Goal: Use online tool/utility: Utilize a website feature to perform a specific function

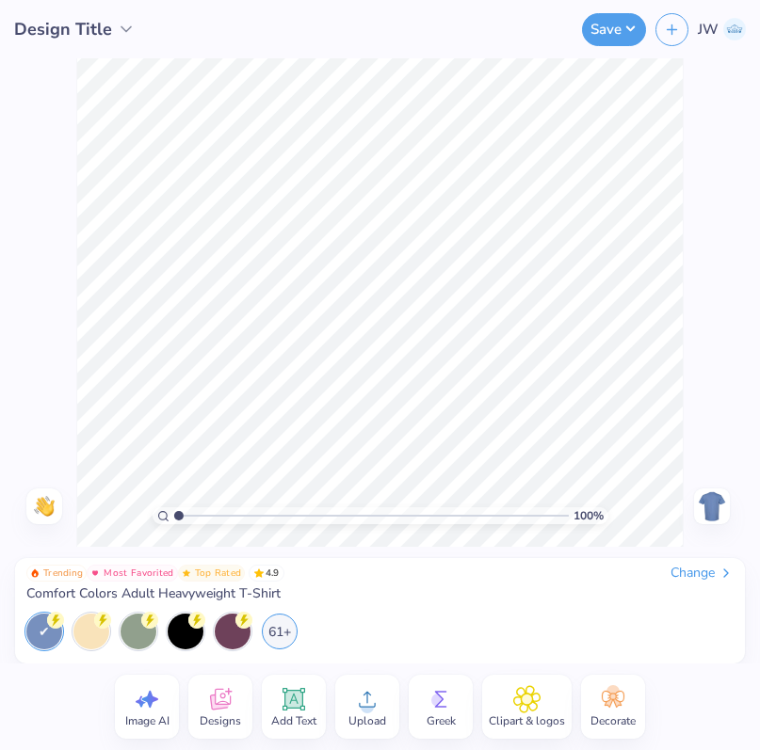
click at [163, 718] on span "Image AI" at bounding box center [147, 721] width 44 height 15
select select "4"
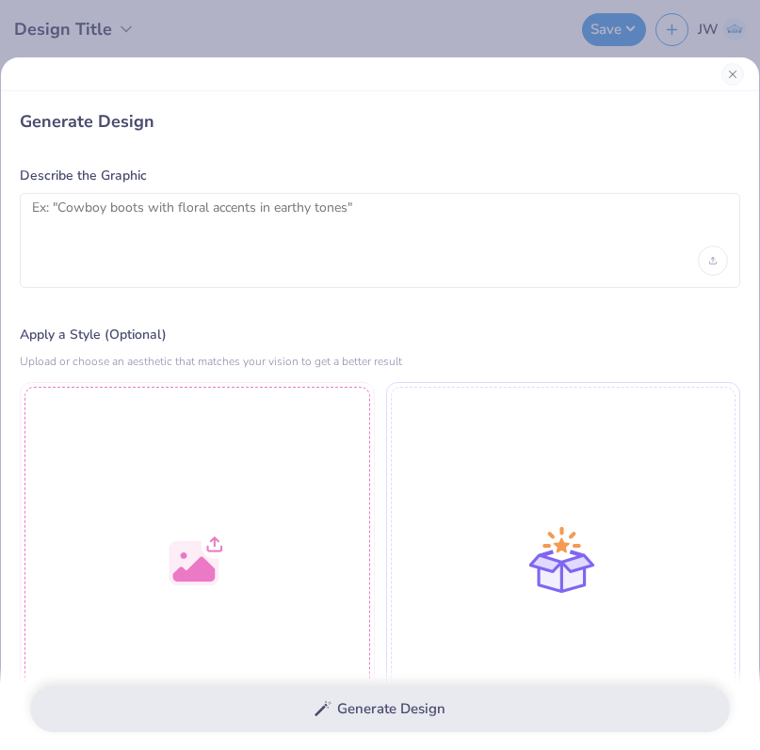
click at [159, 280] on div at bounding box center [380, 240] width 720 height 95
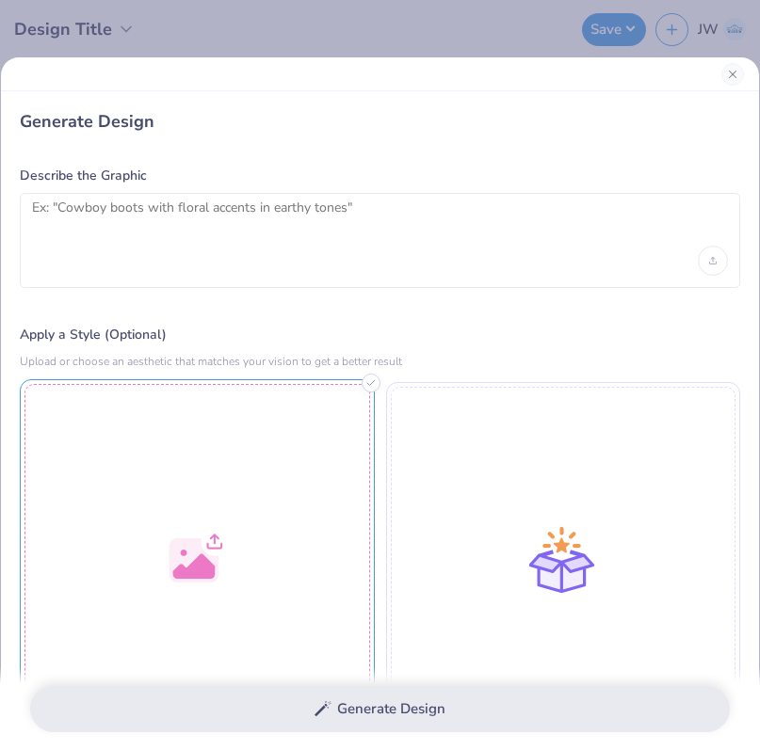
click at [159, 506] on div at bounding box center [197, 556] width 355 height 355
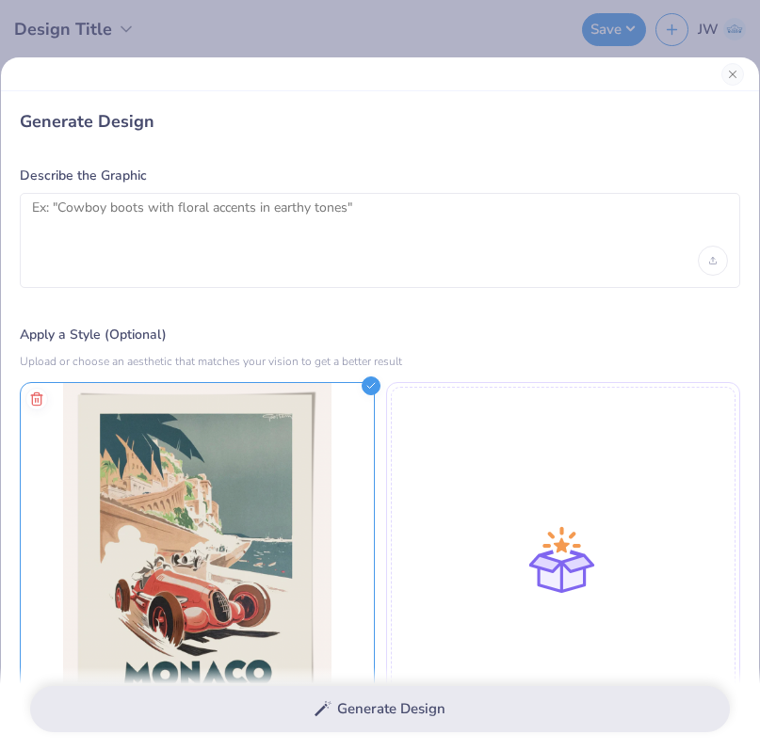
click at [241, 255] on div at bounding box center [380, 240] width 720 height 95
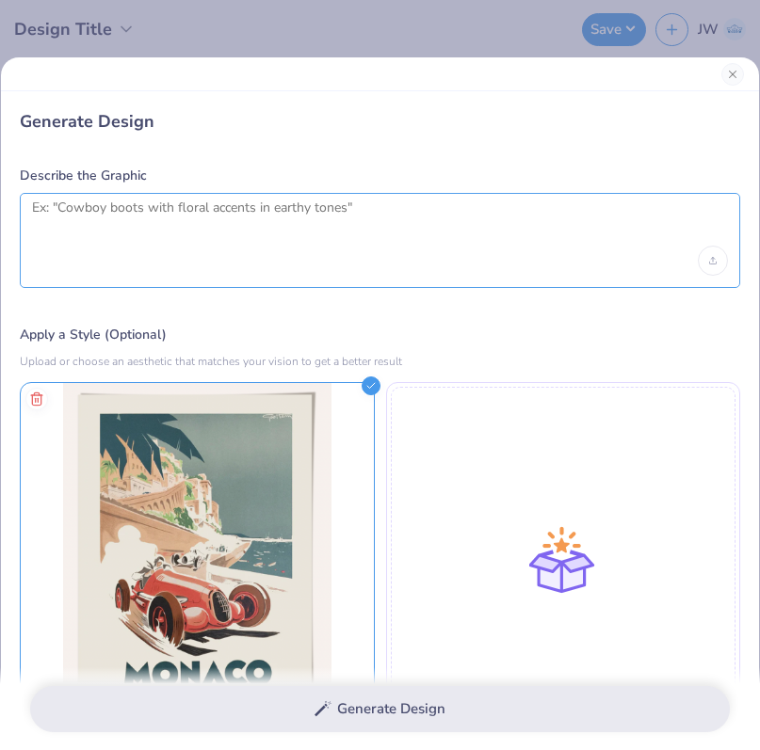
click at [220, 229] on textarea at bounding box center [380, 223] width 696 height 47
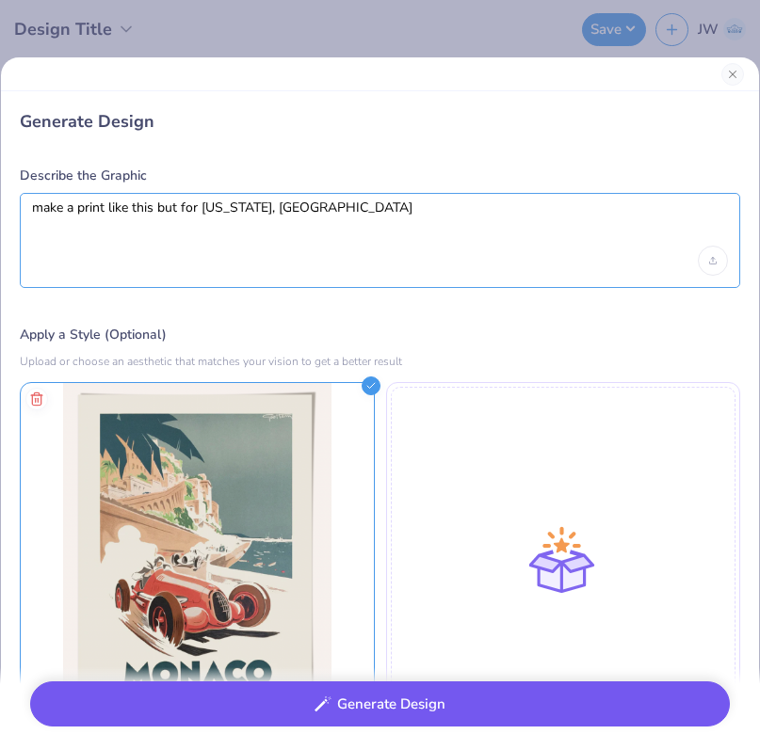
type textarea "make a print like this but for [US_STATE], [GEOGRAPHIC_DATA]"
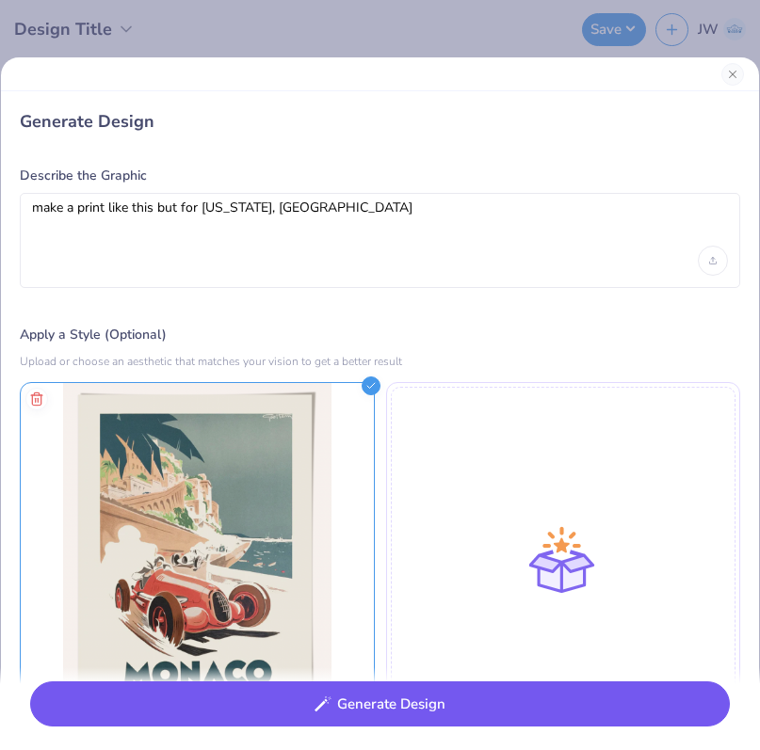
click at [288, 698] on button "Generate Design" at bounding box center [379, 705] width 699 height 46
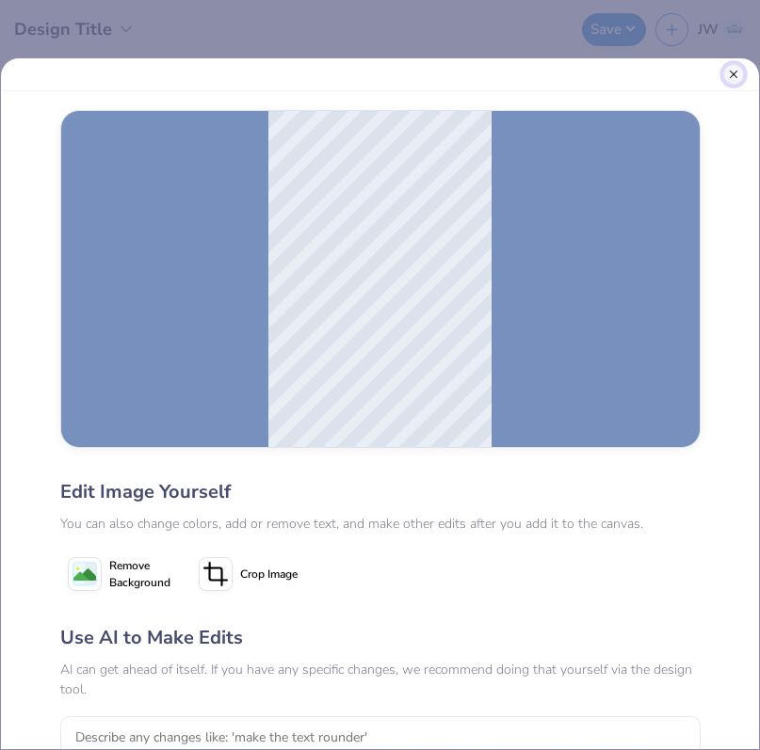
click at [739, 76] on button "Close" at bounding box center [733, 74] width 21 height 21
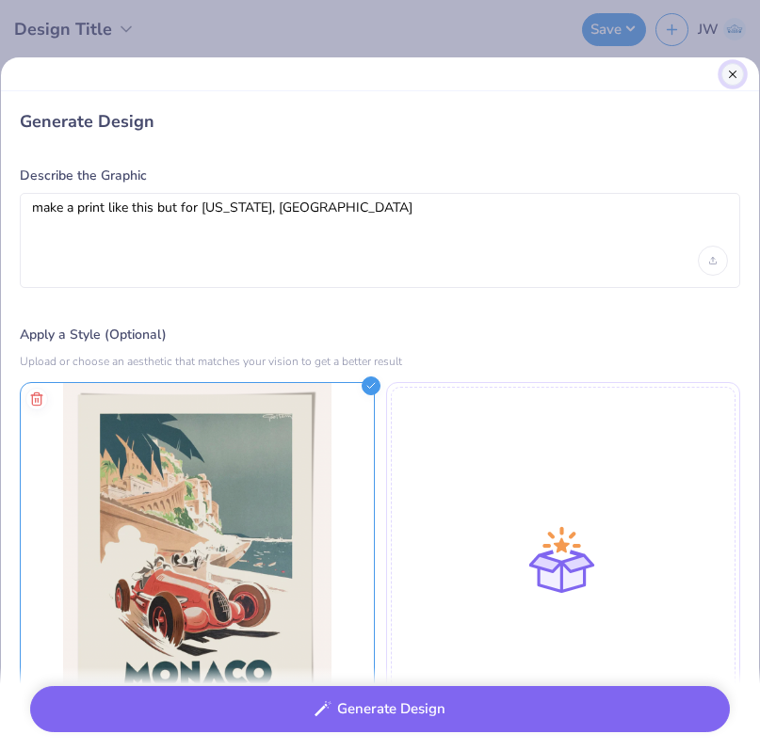
click at [738, 76] on button "Close" at bounding box center [732, 74] width 23 height 23
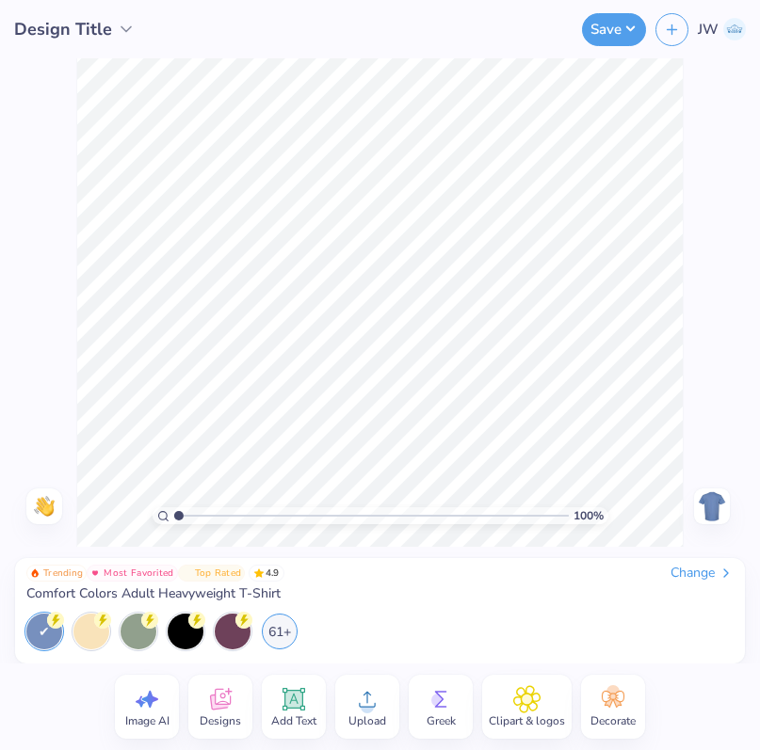
click at [142, 688] on icon at bounding box center [147, 699] width 28 height 28
select select "4"
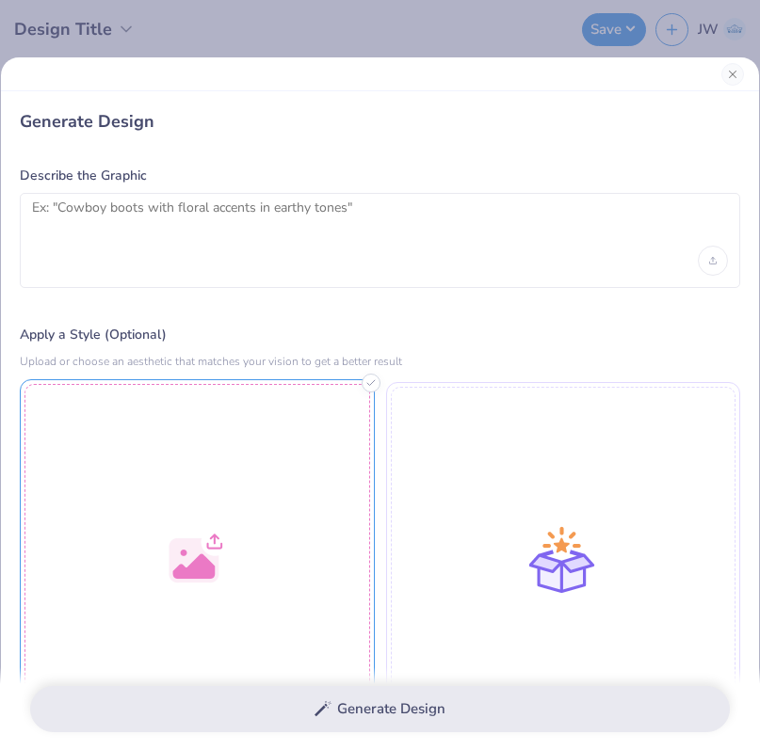
click at [128, 523] on div at bounding box center [197, 556] width 355 height 355
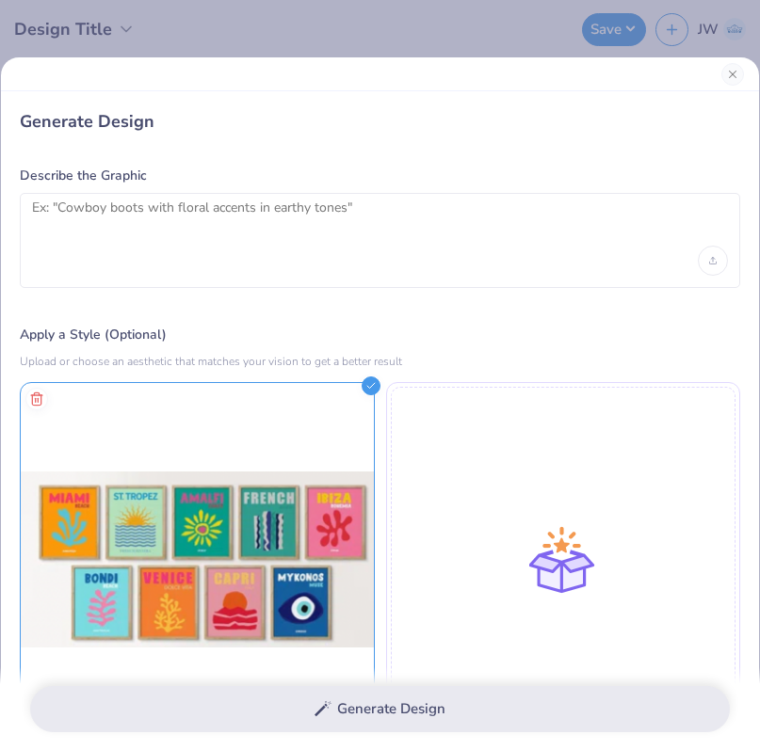
click at [453, 278] on div at bounding box center [380, 240] width 720 height 95
click at [446, 252] on div at bounding box center [380, 240] width 720 height 95
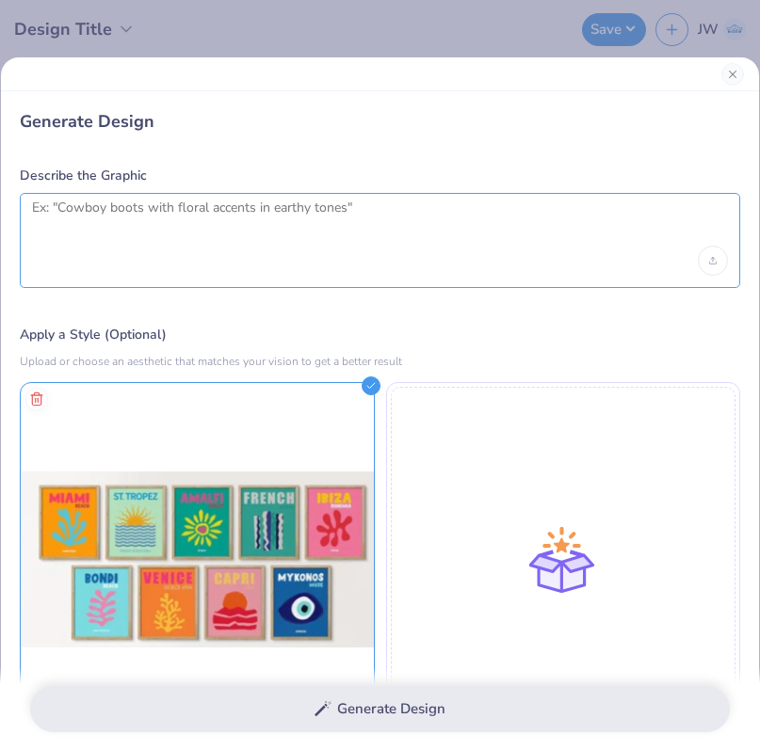
click at [386, 240] on textarea at bounding box center [380, 223] width 696 height 47
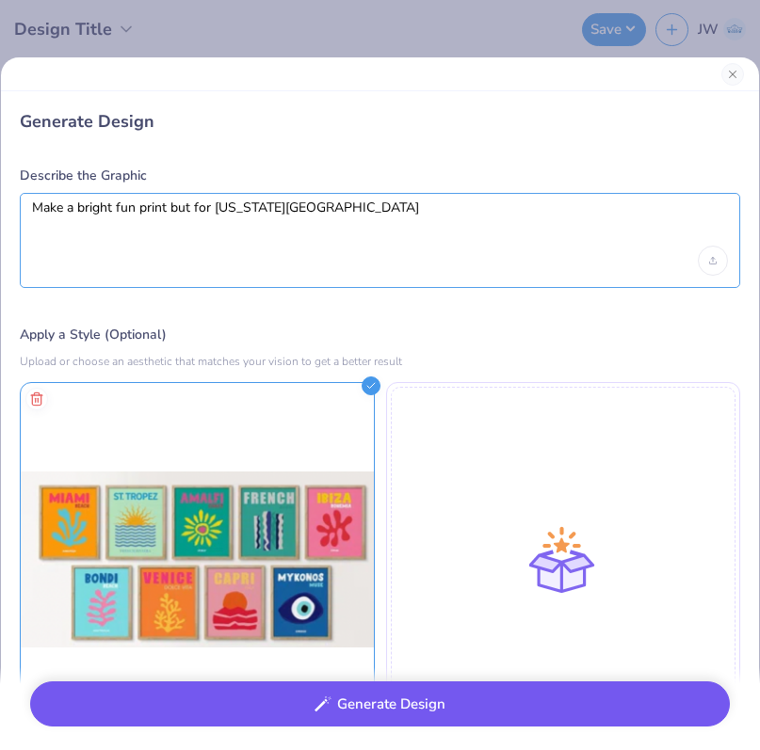
type textarea "Make a bright fun print but for [US_STATE][GEOGRAPHIC_DATA]"
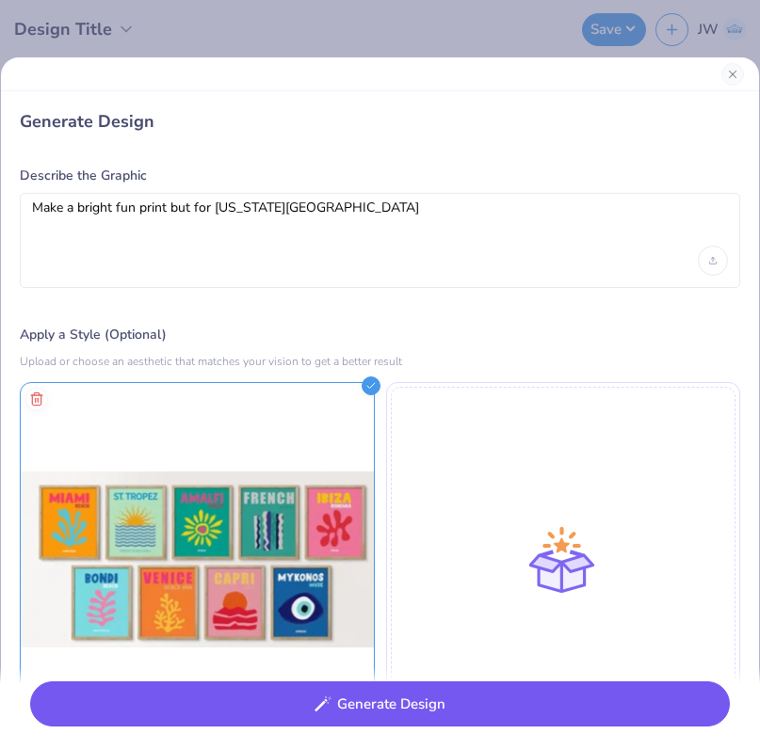
click at [394, 696] on button "Generate Design" at bounding box center [379, 705] width 699 height 46
